Goal: Find contact information: Find contact information

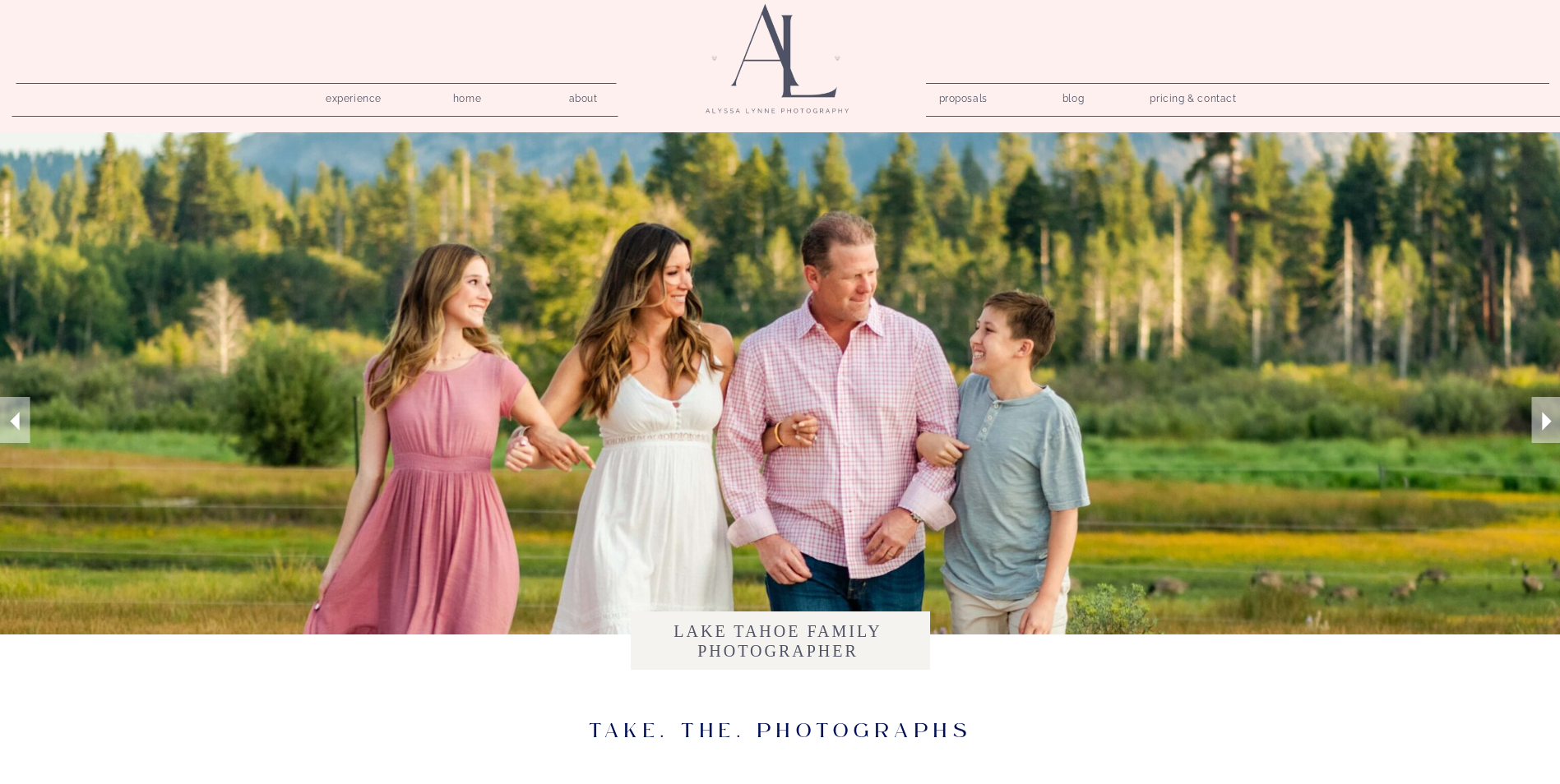
click at [1164, 101] on nav "pricing & contact" at bounding box center [1193, 99] width 100 height 23
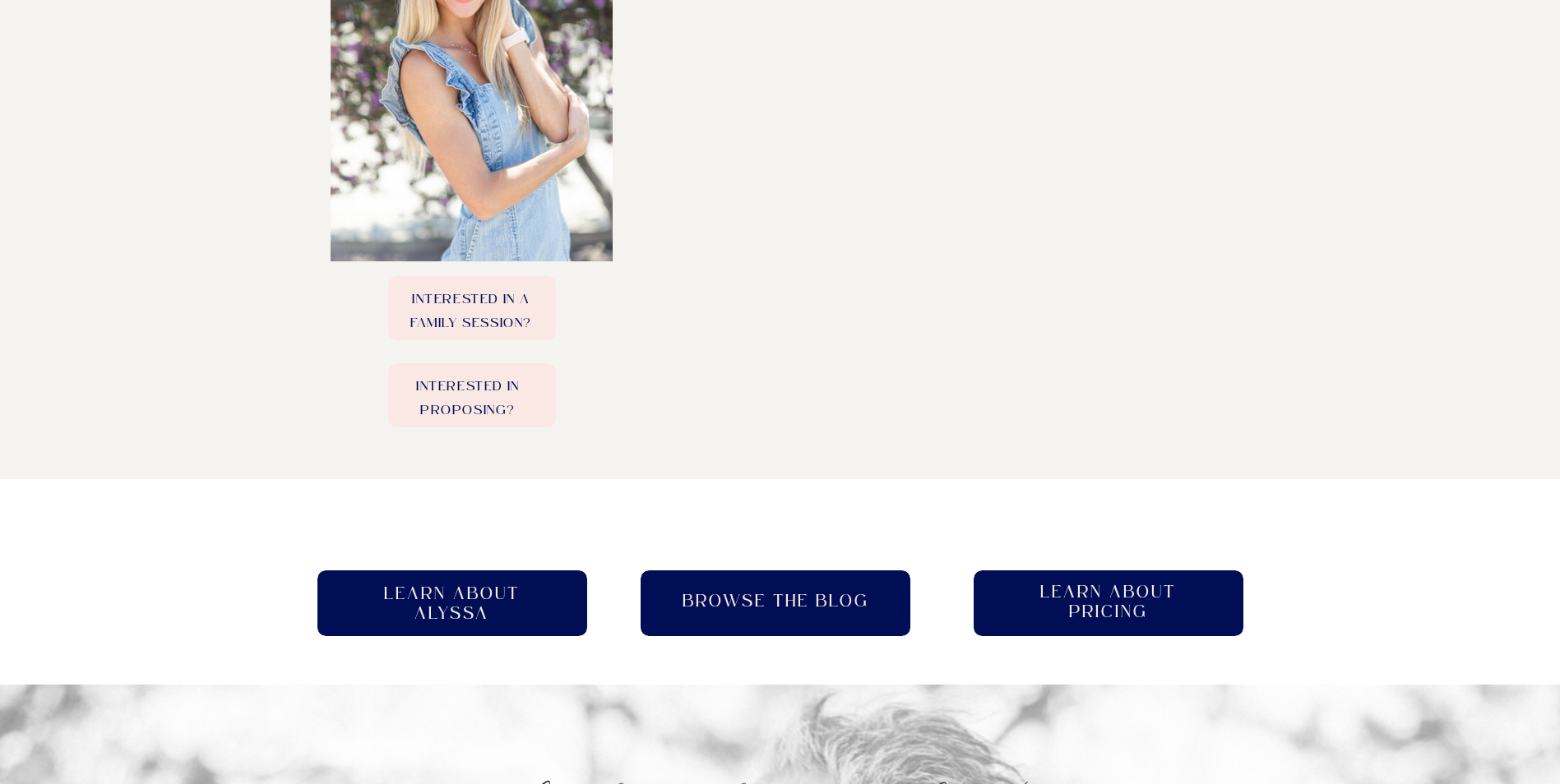
scroll to position [740, 0]
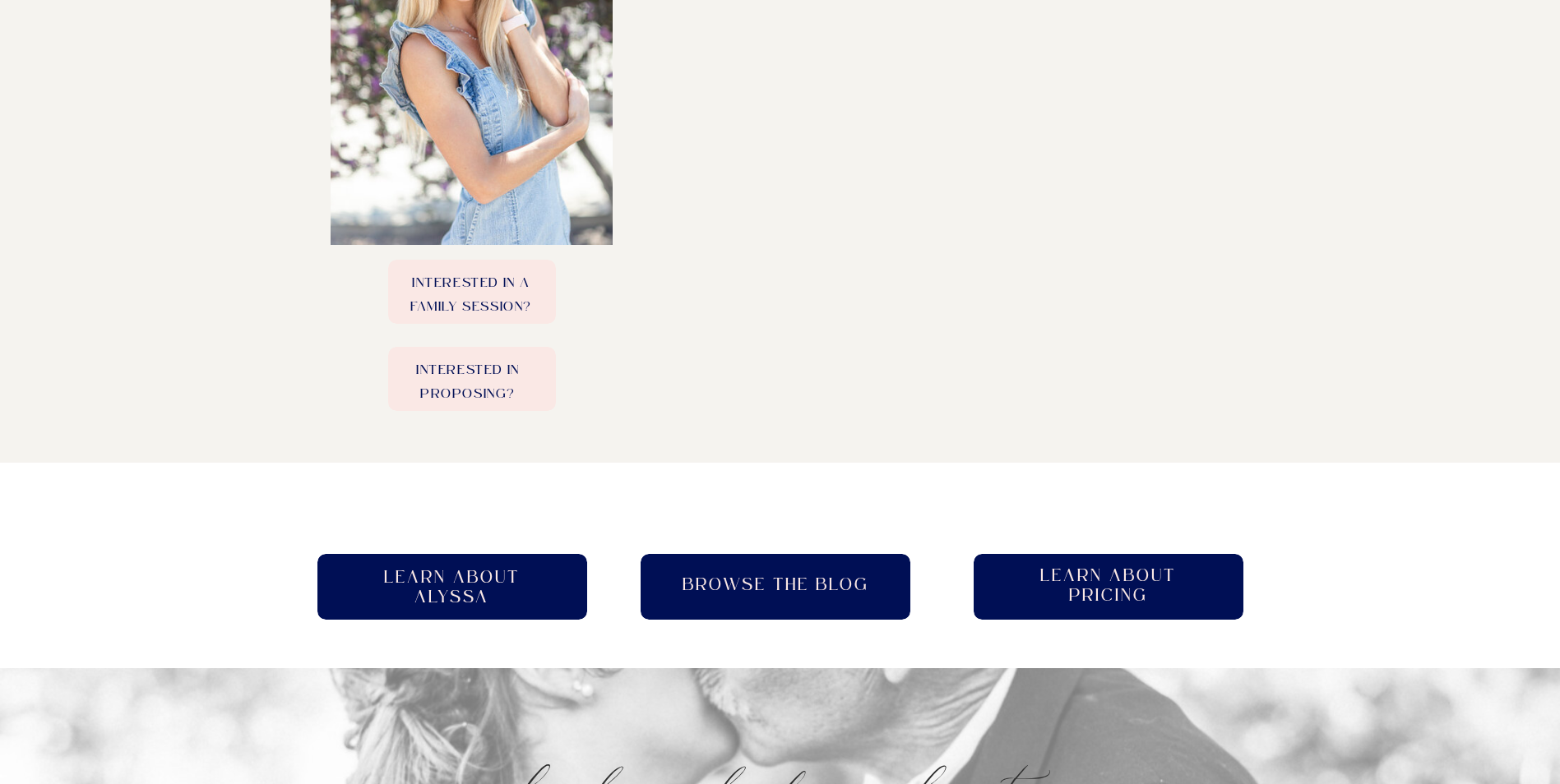
click at [466, 291] on p "Interested in a family session?" at bounding box center [471, 291] width 167 height 40
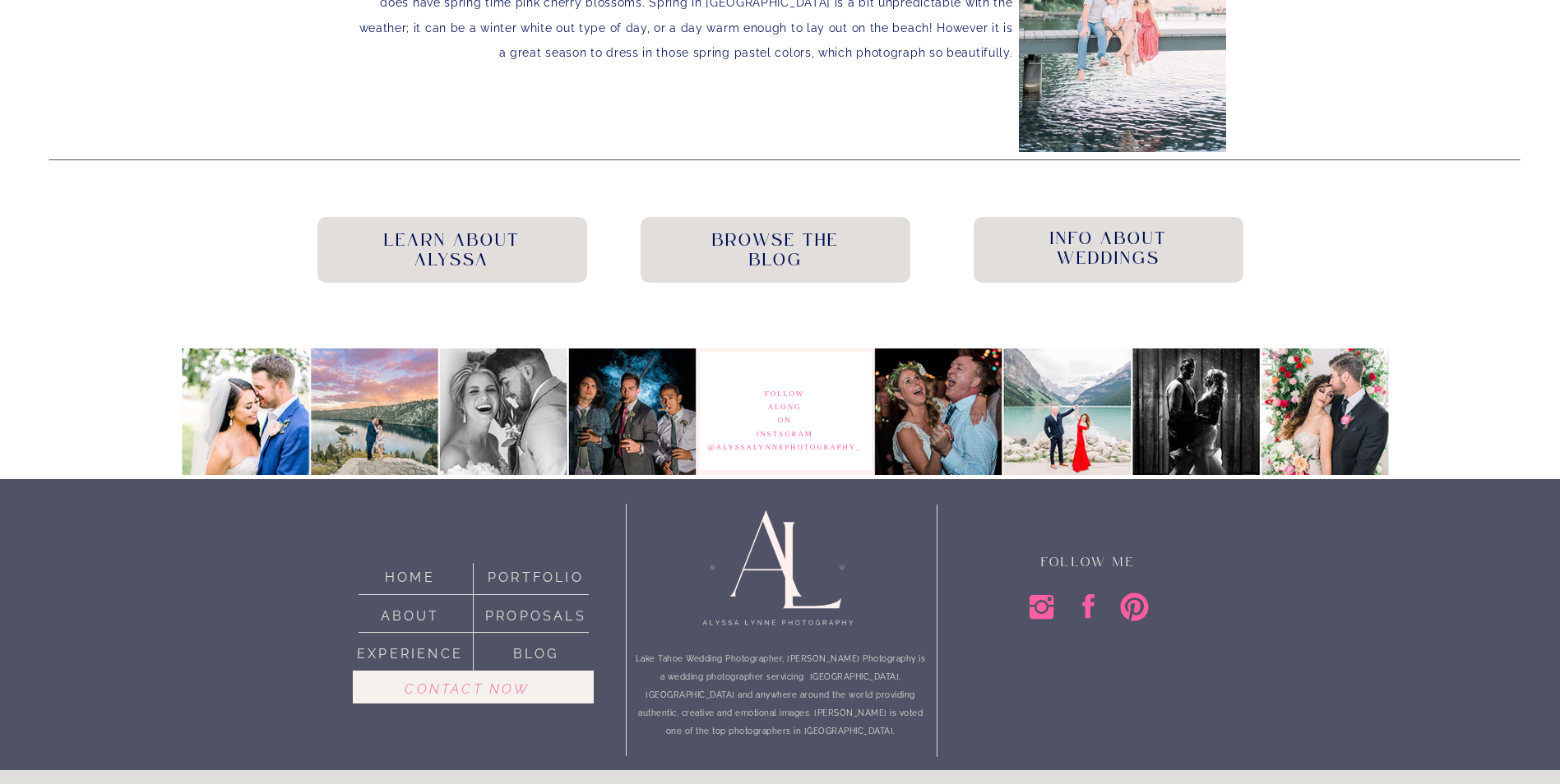
scroll to position [4178, 0]
